Goal: Task Accomplishment & Management: Use online tool/utility

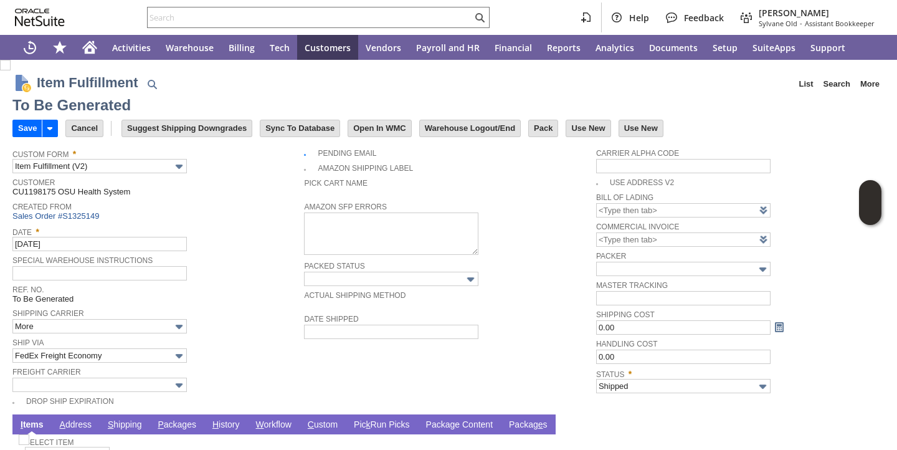
scroll to position [117, 0]
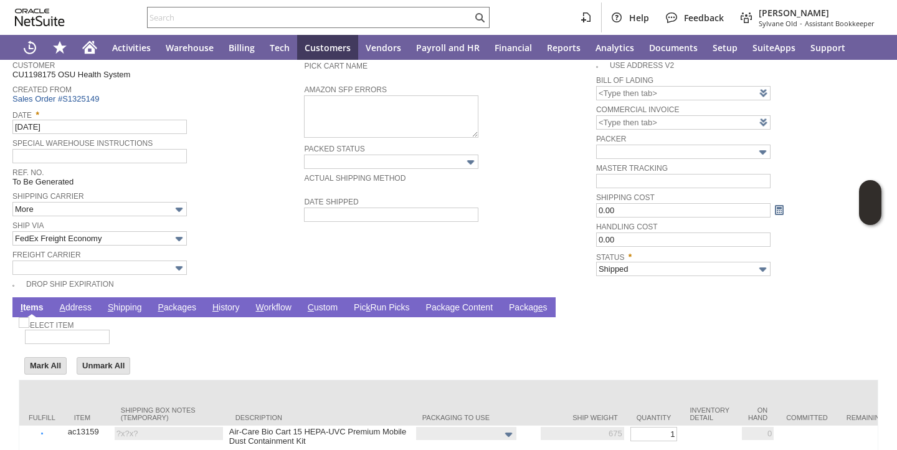
click at [182, 311] on link "P ackages" at bounding box center [176, 308] width 45 height 12
type input "Add"
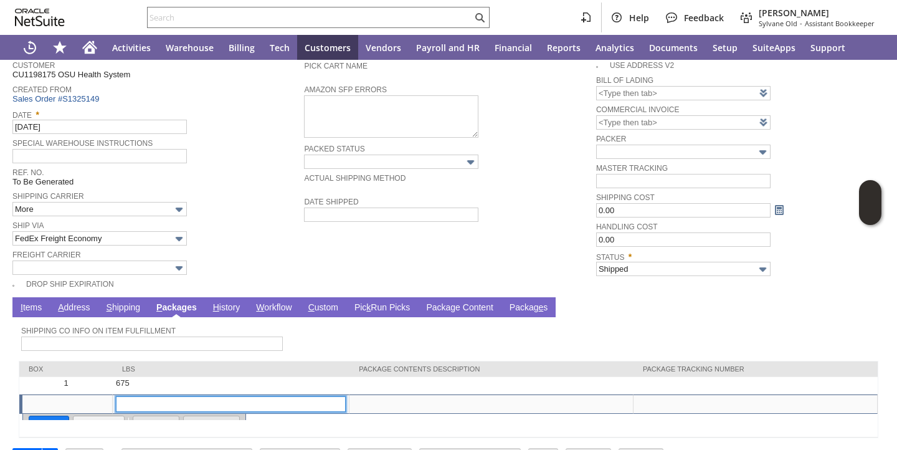
scroll to position [148, 0]
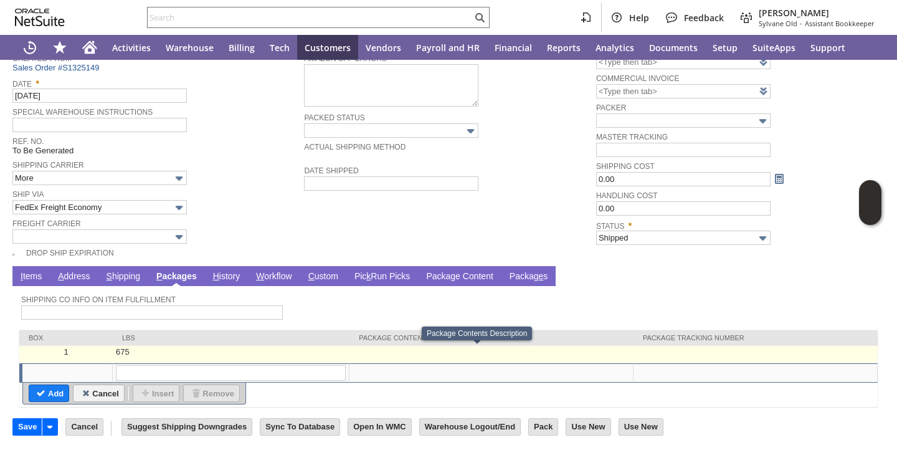
click at [645, 358] on td at bounding box center [755, 354] width 244 height 17
type input "OK"
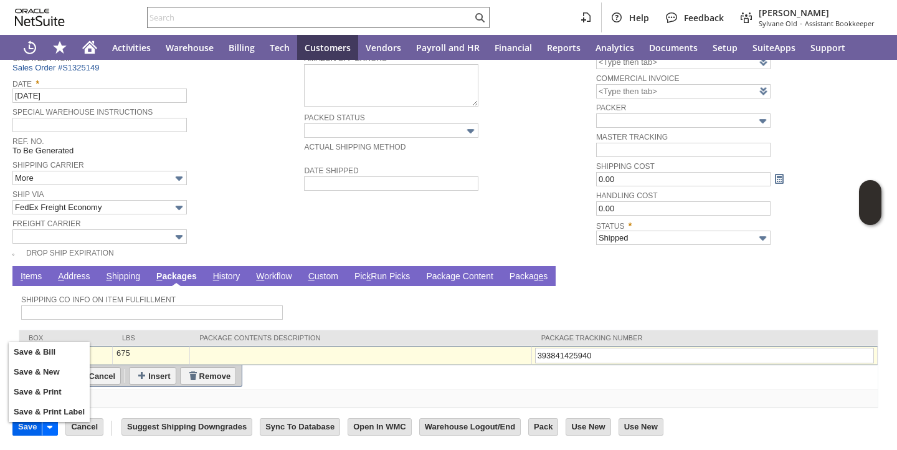
type input "393841425940"
click at [31, 428] on input "Save" at bounding box center [27, 427] width 29 height 16
type input "Add"
